Goal: Check status

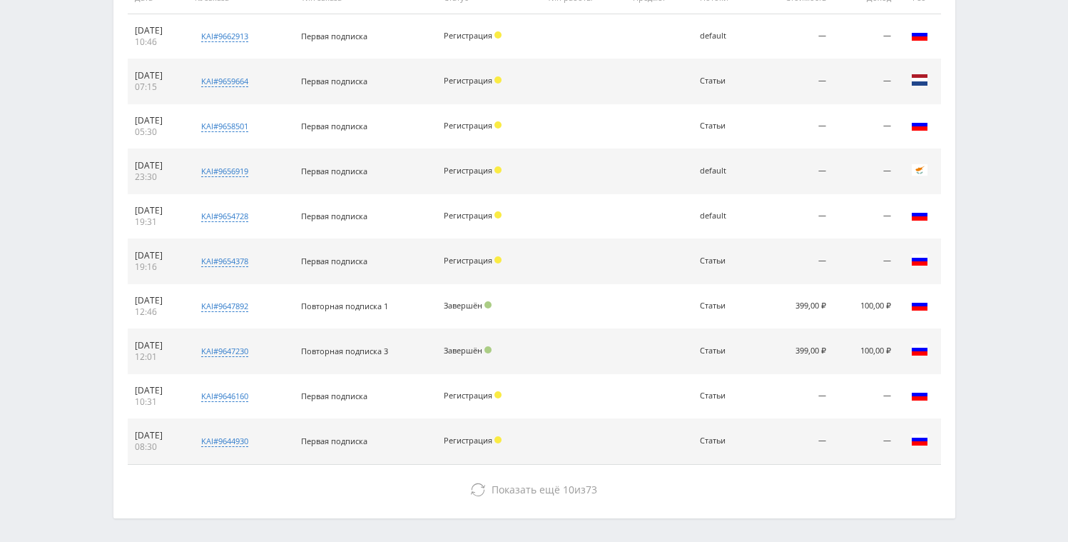
scroll to position [602, 0]
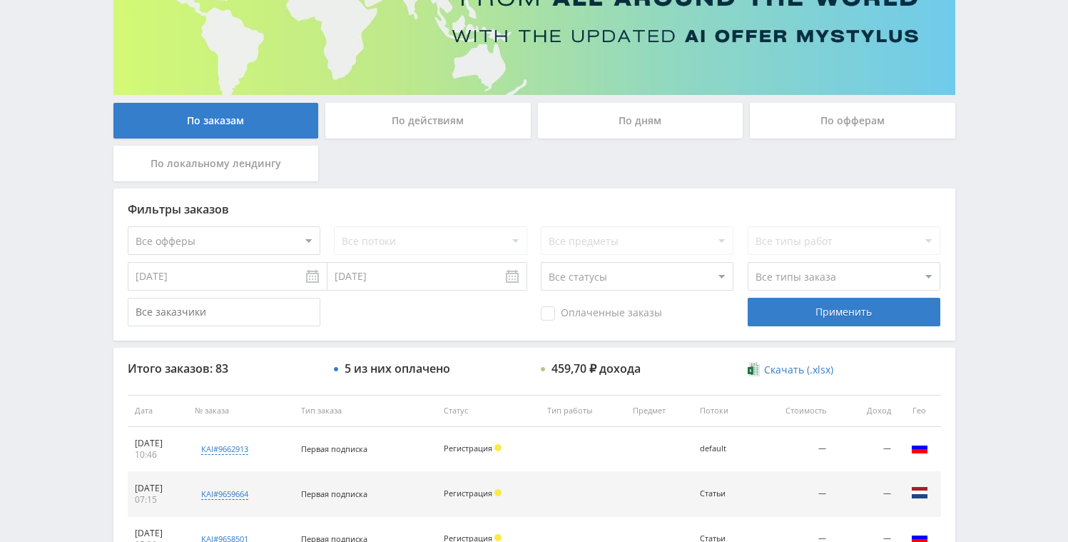
scroll to position [365, 0]
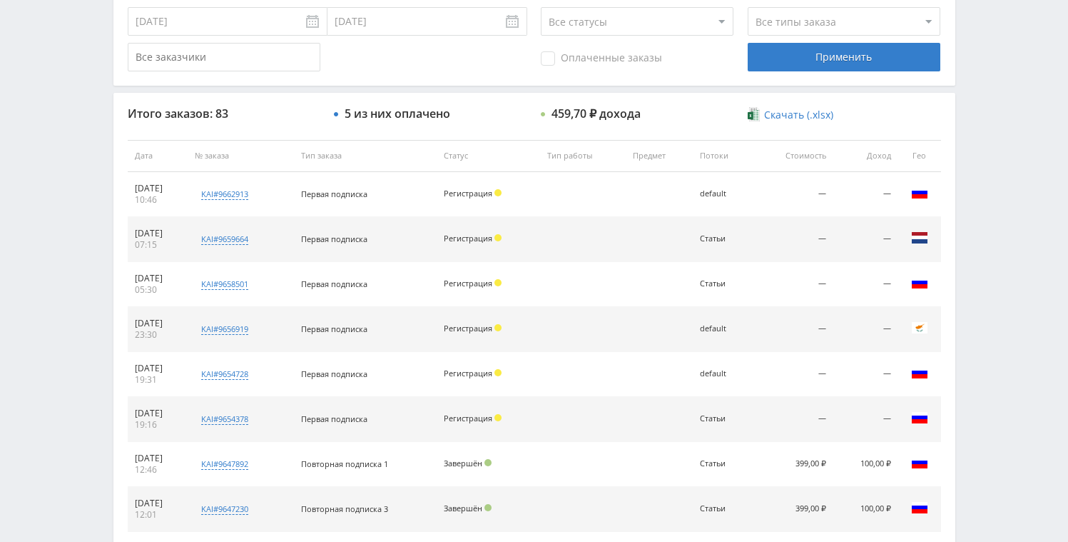
scroll to position [448, 0]
